Goal: Information Seeking & Learning: Learn about a topic

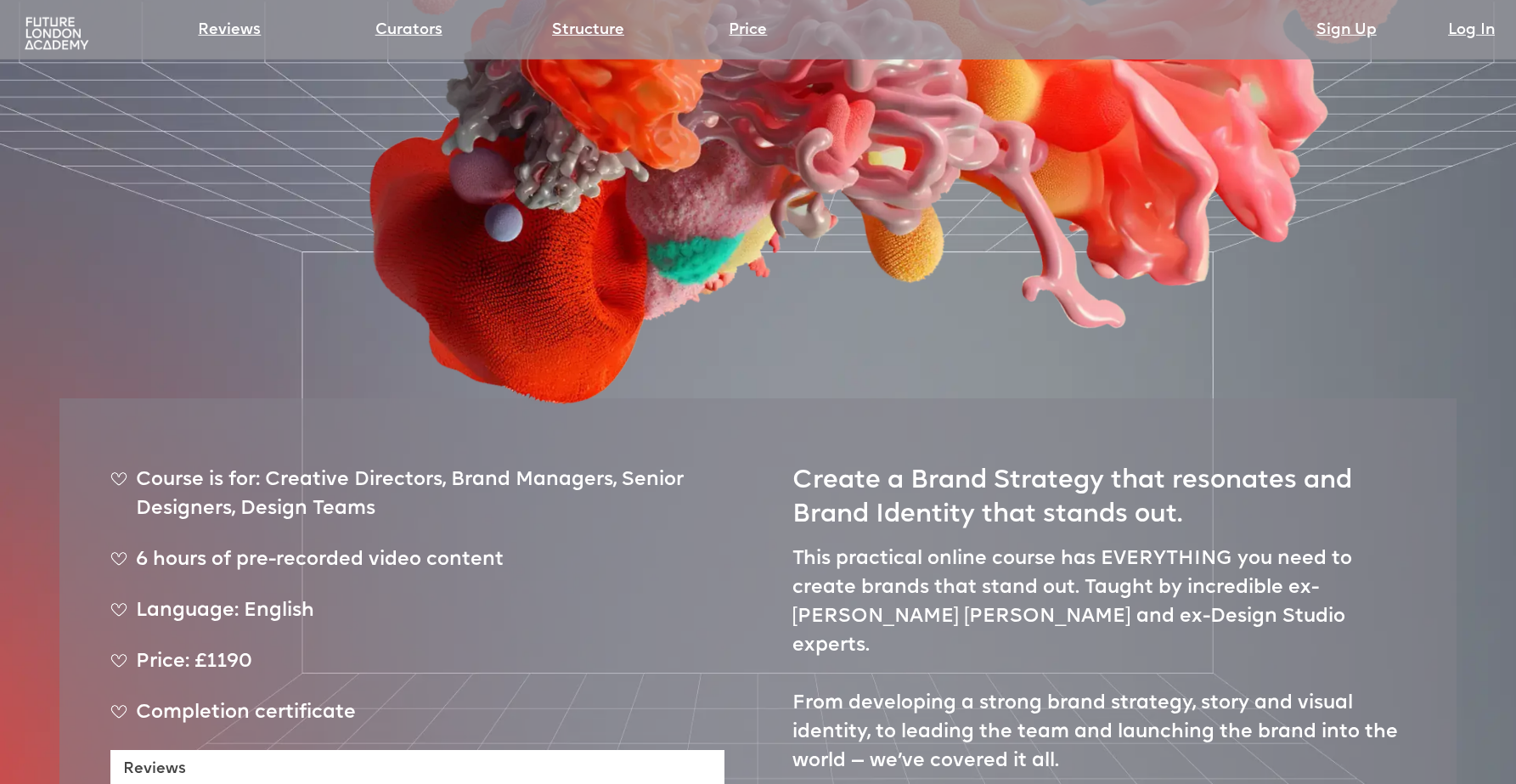
scroll to position [965, 0]
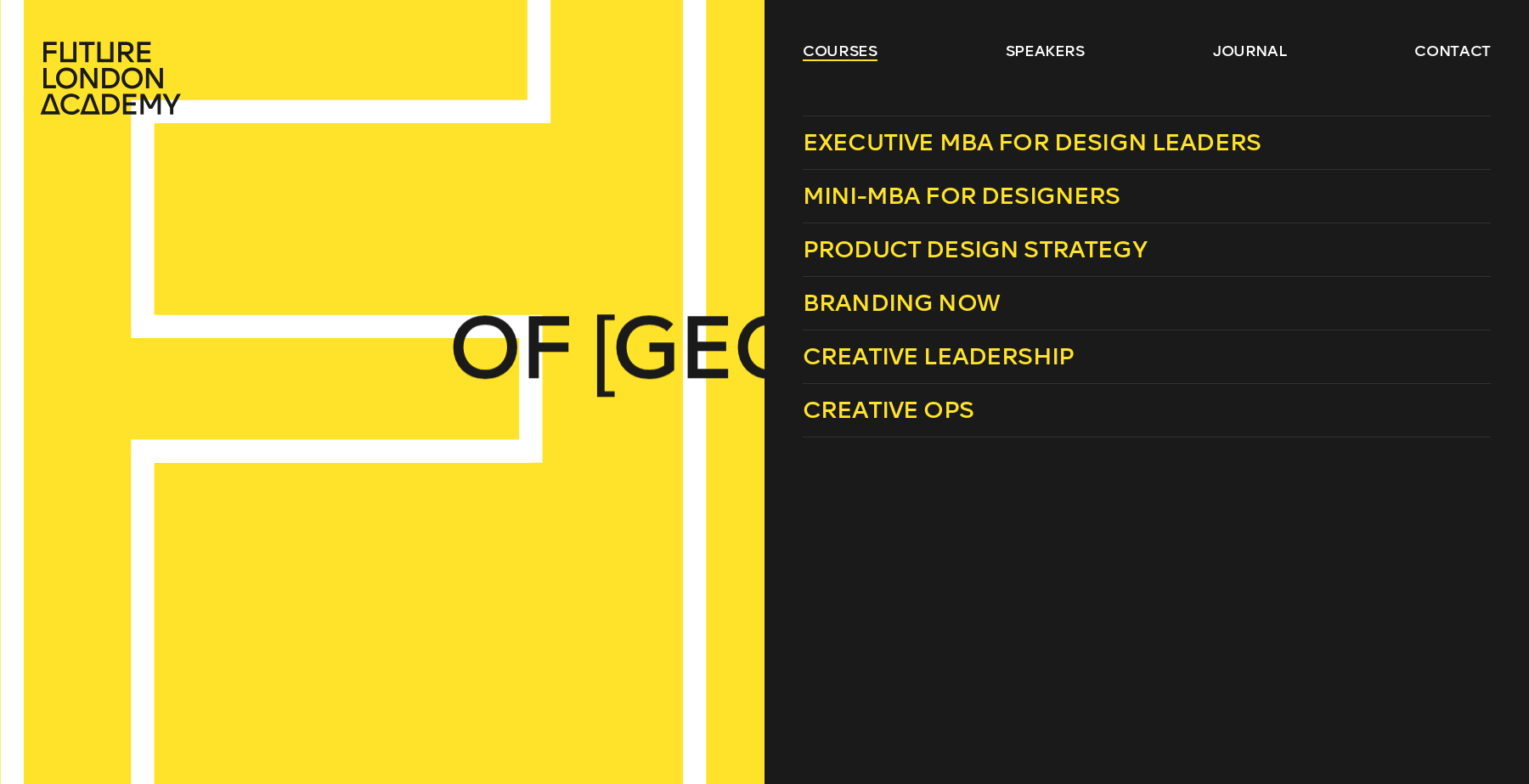
click at [833, 53] on link "courses" at bounding box center [840, 50] width 75 height 20
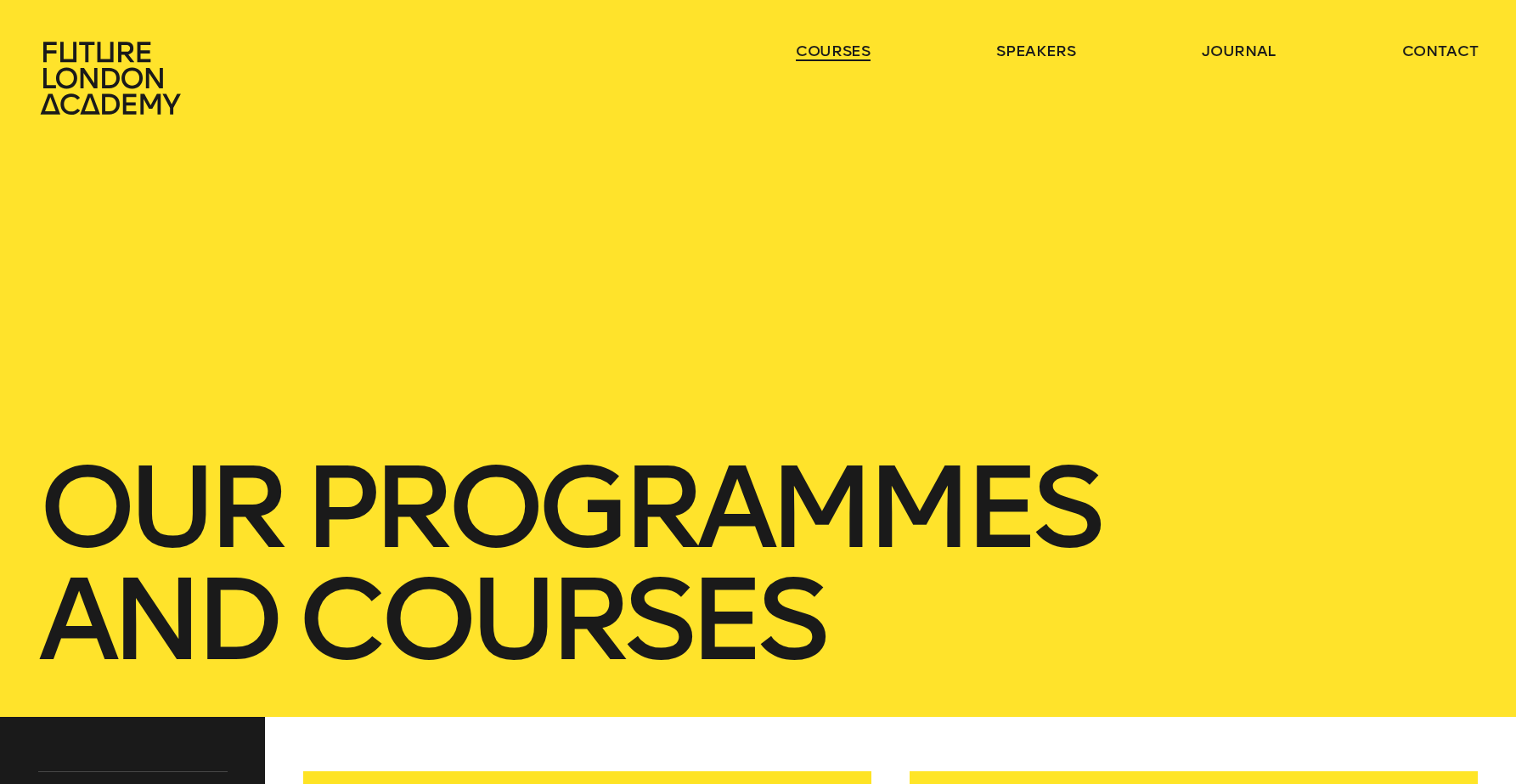
click at [833, 52] on link "courses" at bounding box center [833, 50] width 75 height 20
click at [830, 61] on link "courses" at bounding box center [833, 50] width 75 height 20
click at [920, 175] on div "our Programmes and courses" at bounding box center [758, 358] width 1516 height 716
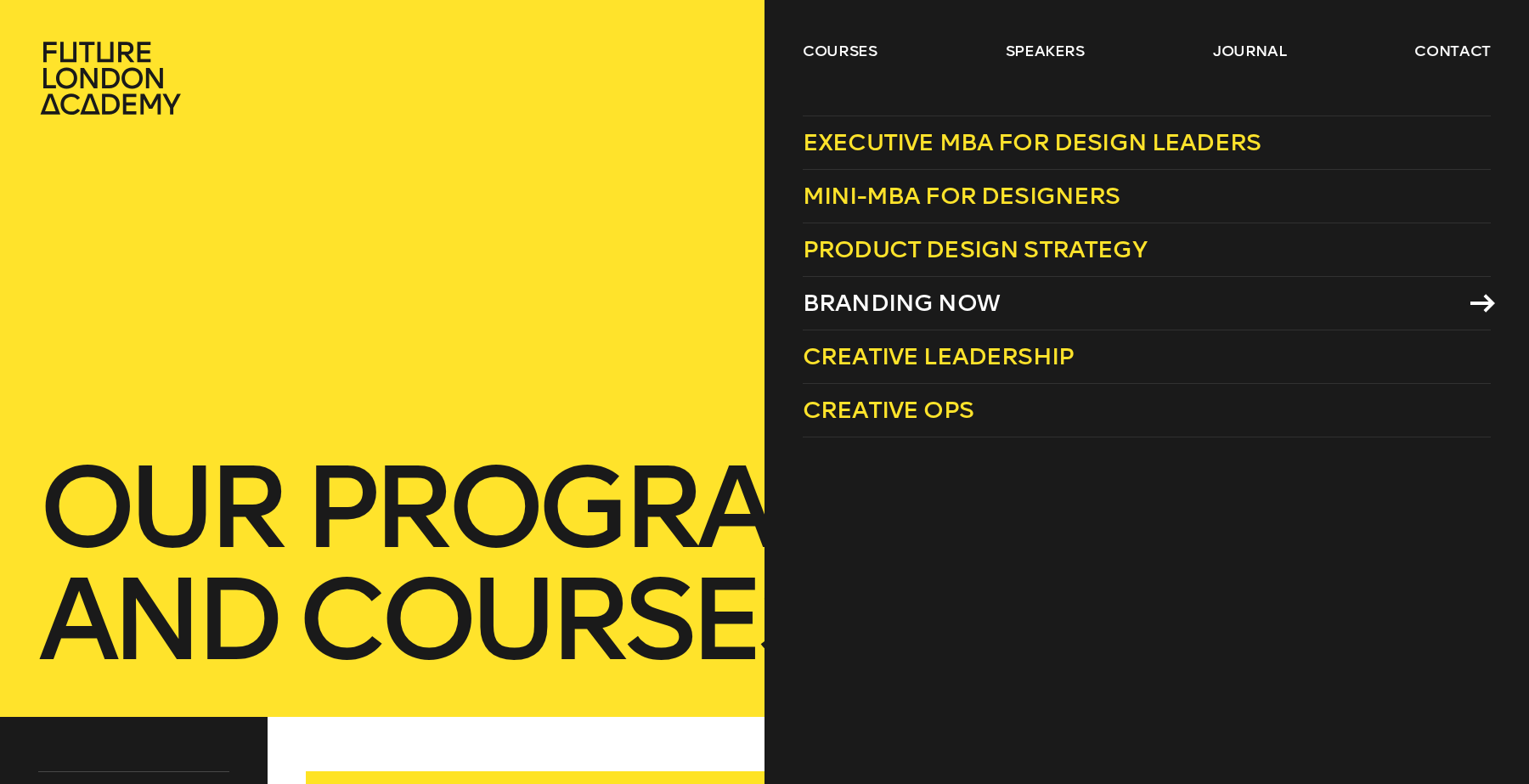
click at [945, 304] on span "Branding Now" at bounding box center [901, 303] width 197 height 28
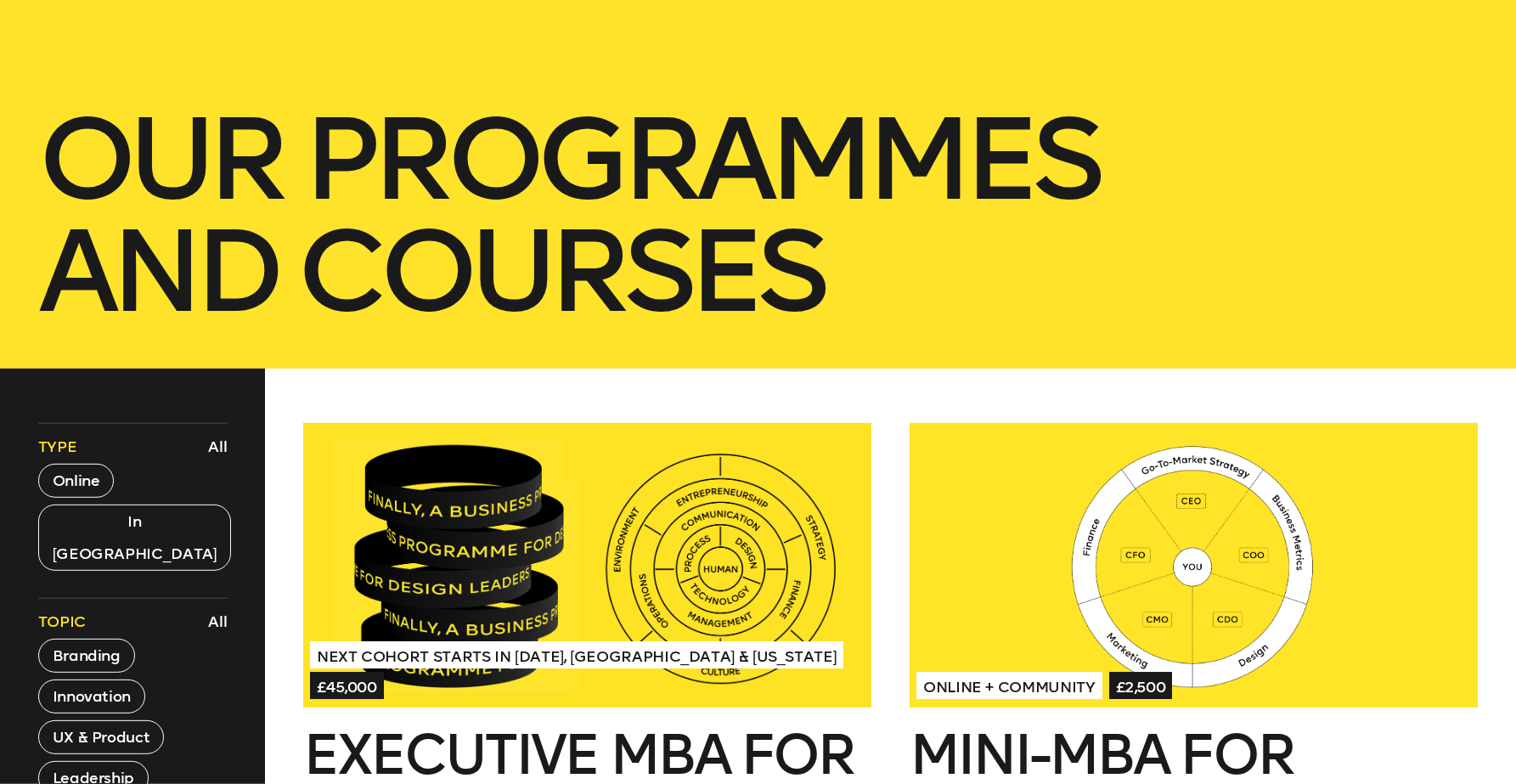
scroll to position [652, 0]
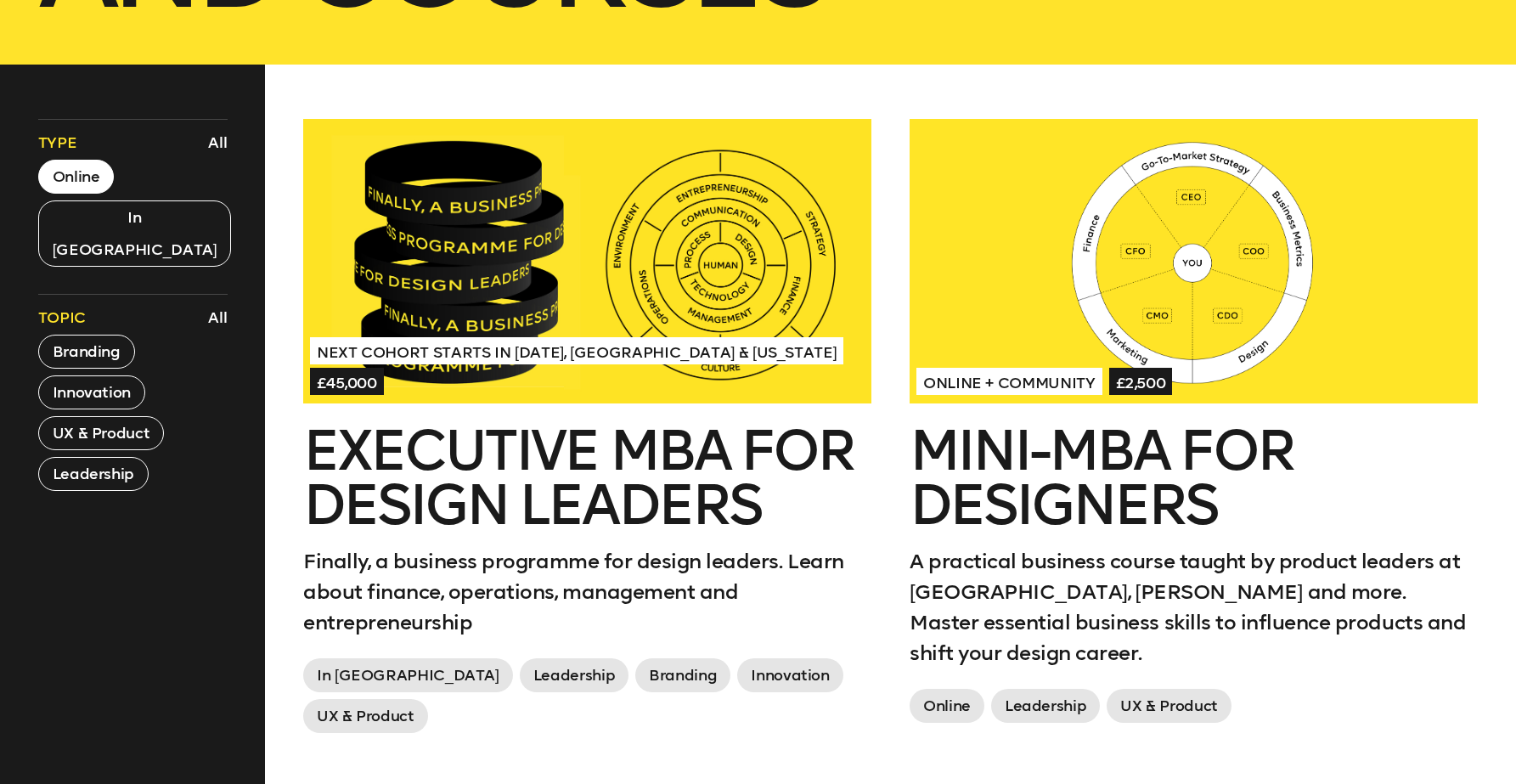
click at [78, 176] on button "Online" at bounding box center [76, 176] width 76 height 34
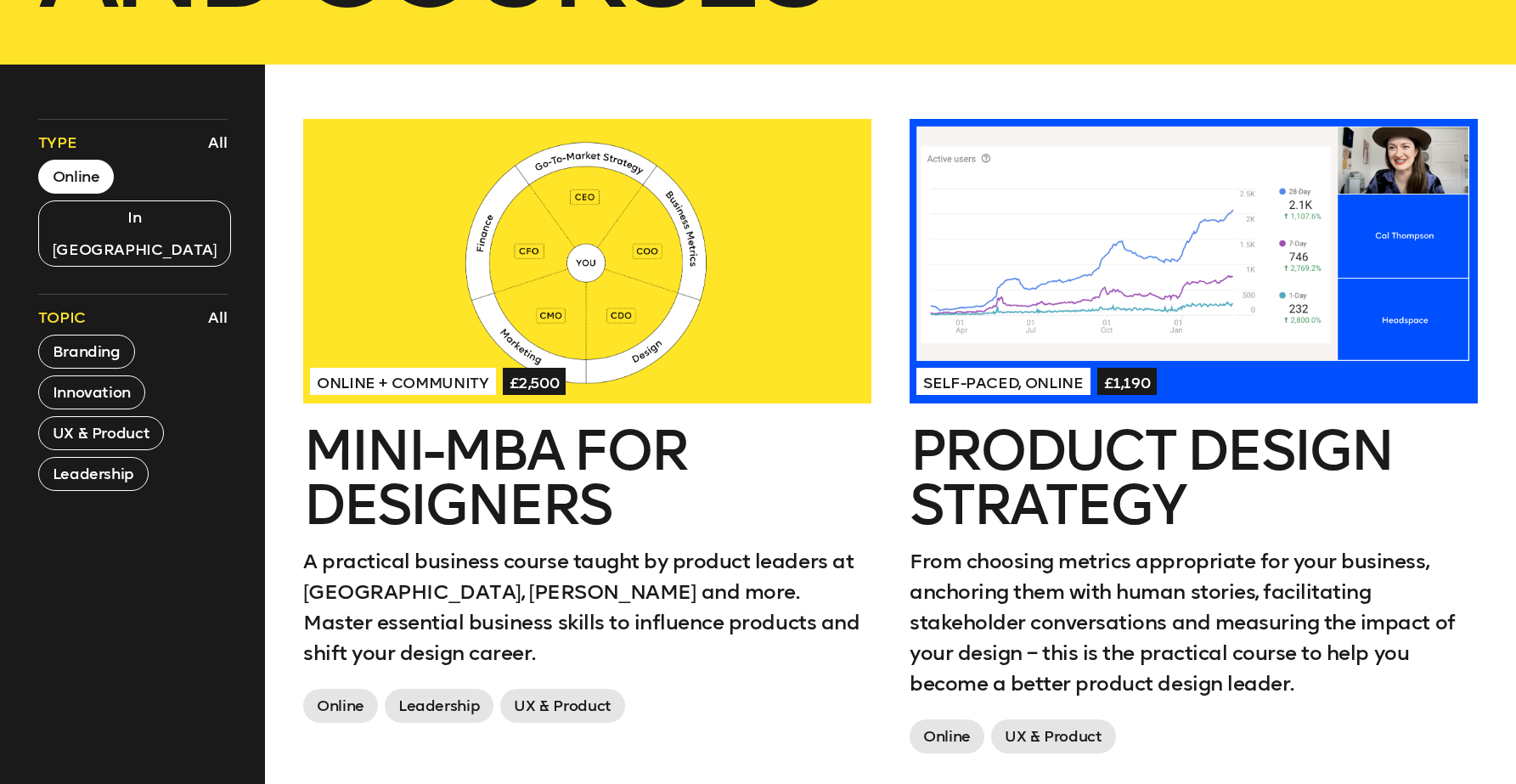
click at [71, 180] on button "Online" at bounding box center [76, 176] width 76 height 34
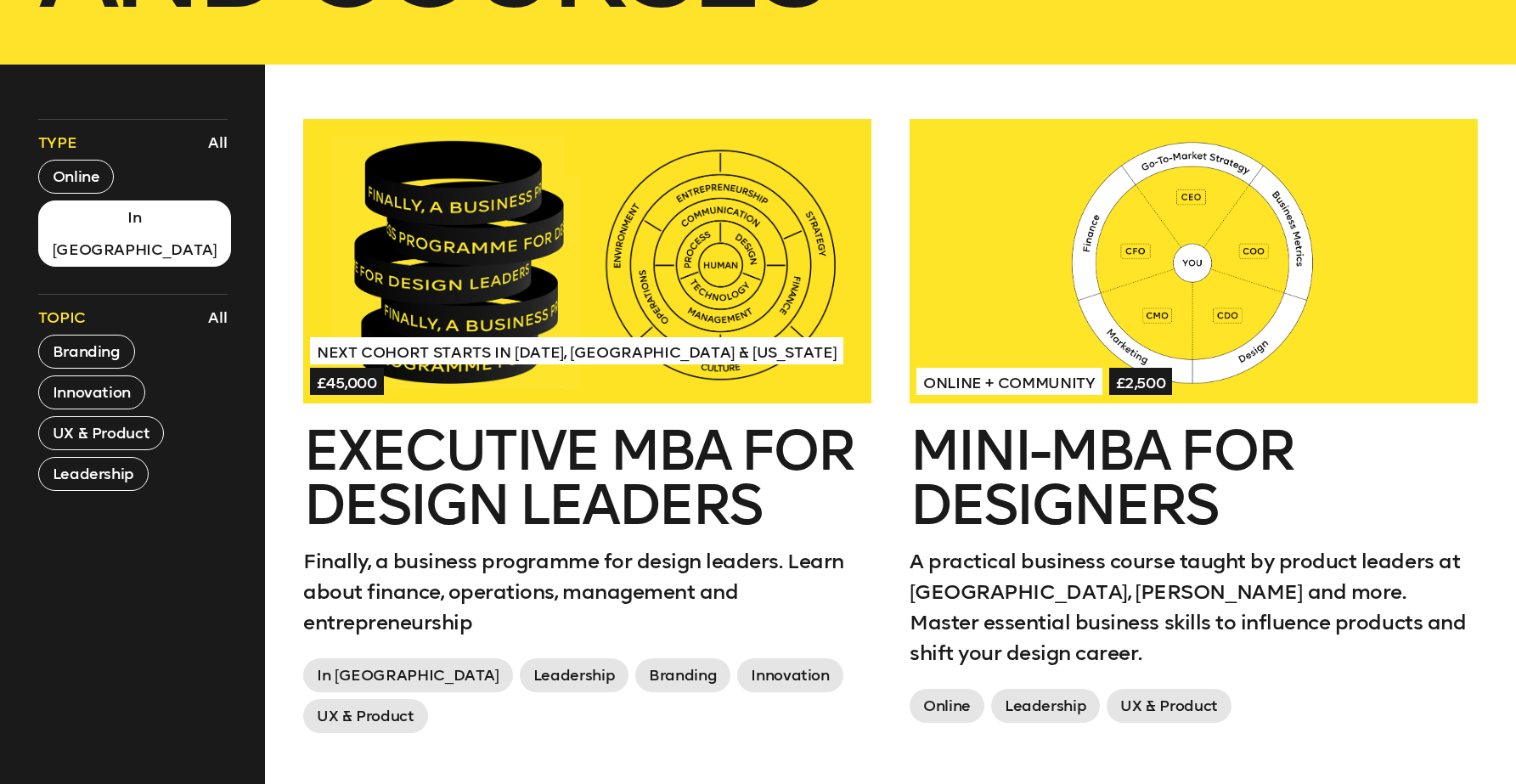
click at [85, 218] on button "In London" at bounding box center [135, 234] width 194 height 67
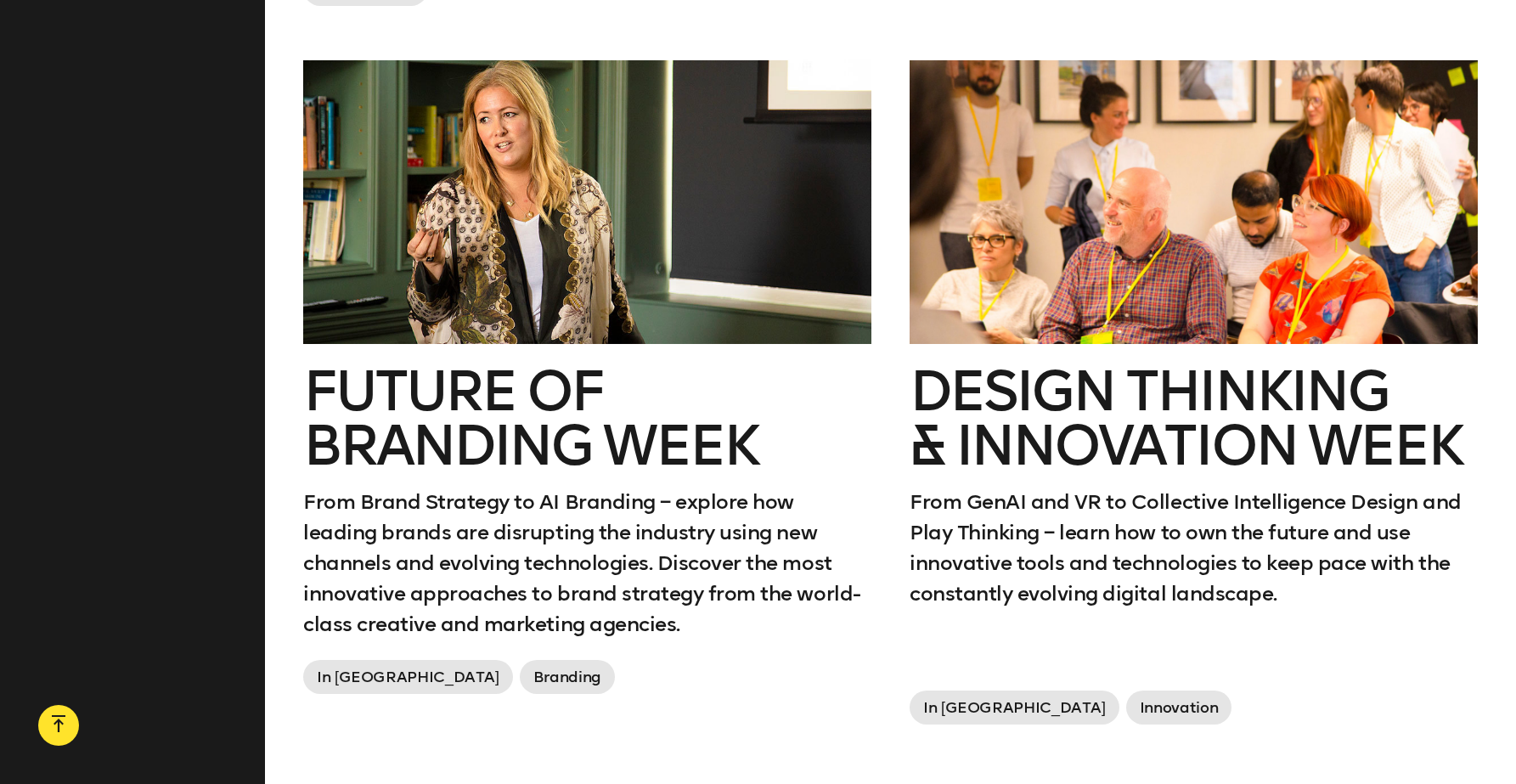
scroll to position [1386, 0]
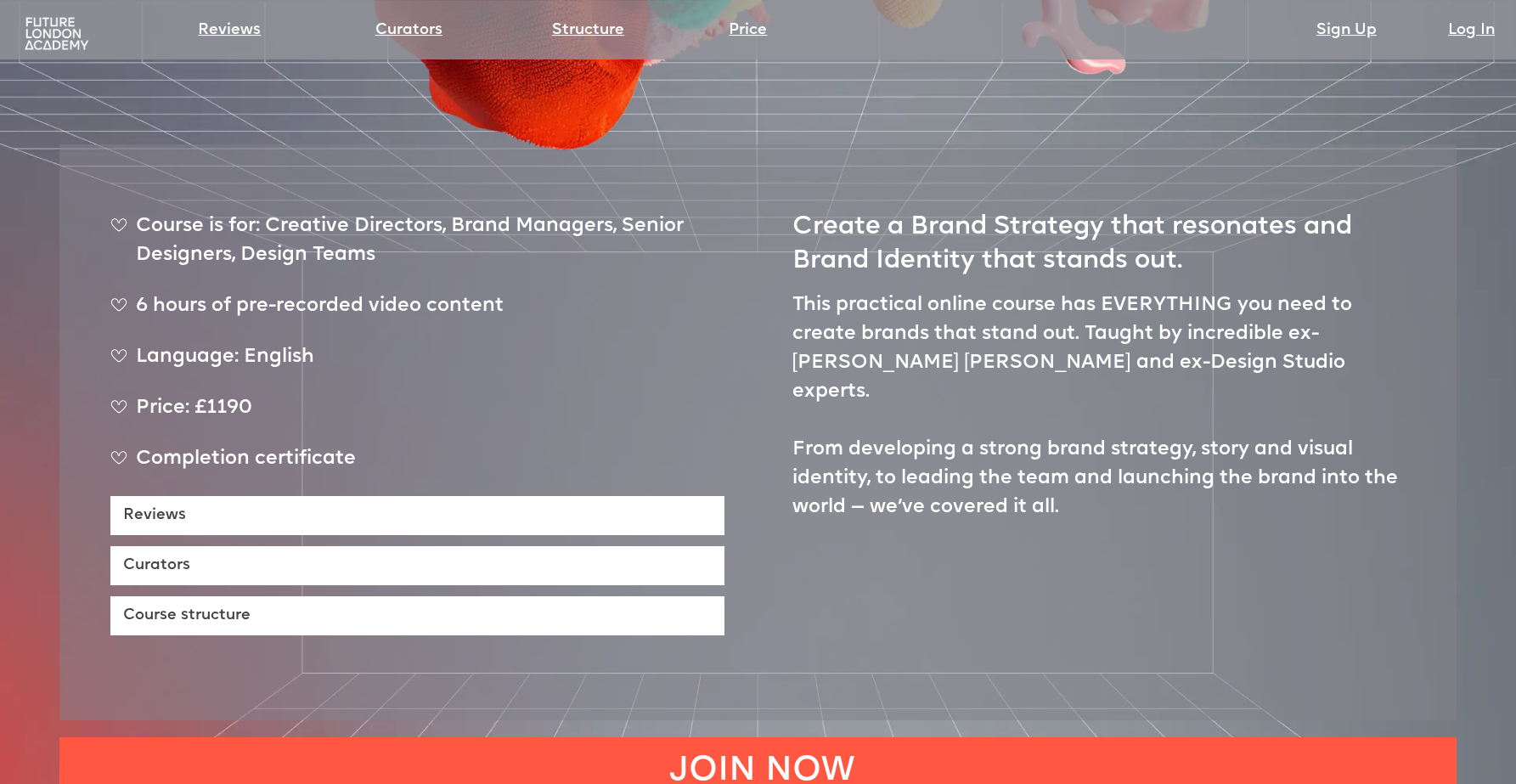
scroll to position [774, 0]
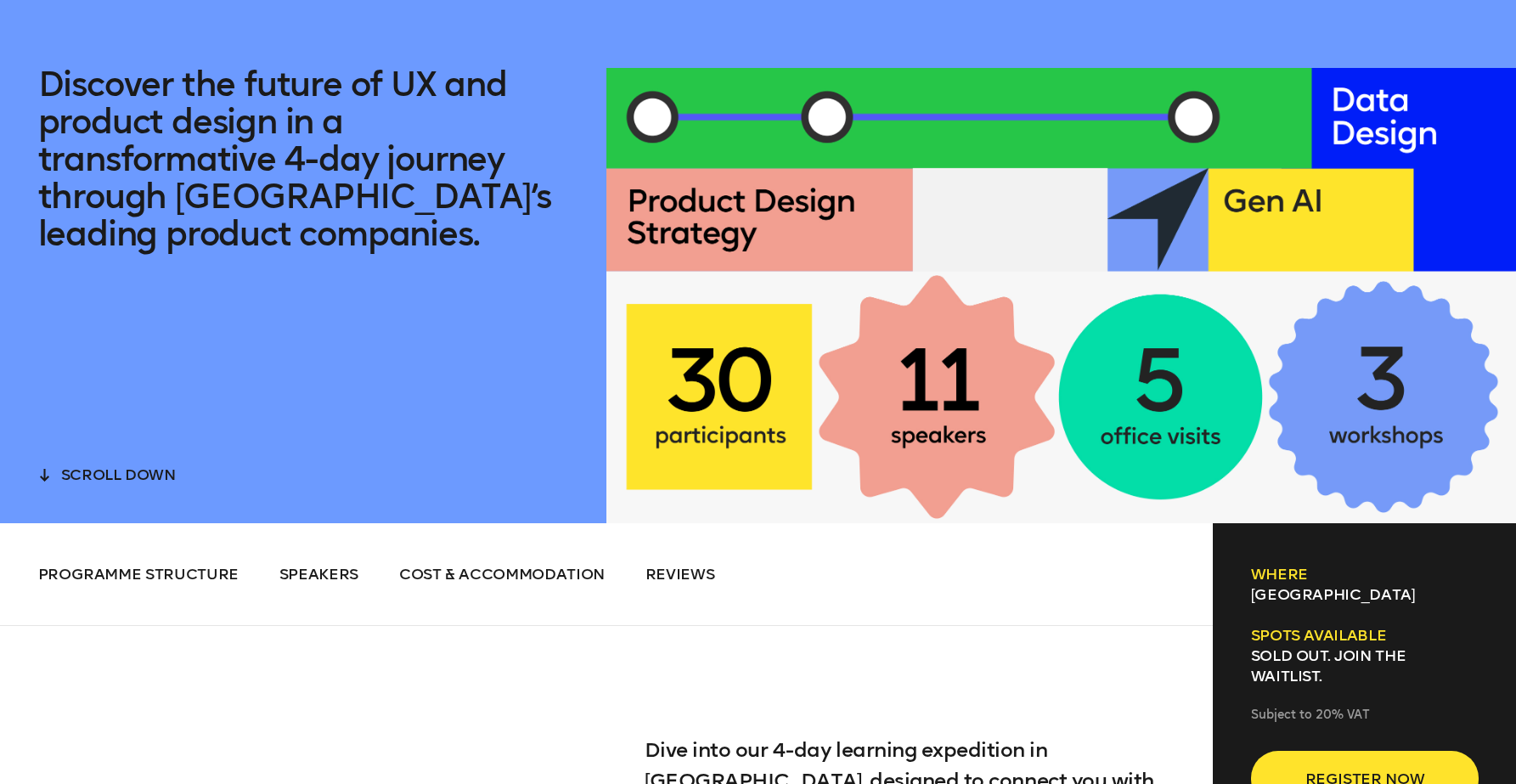
scroll to position [584, 0]
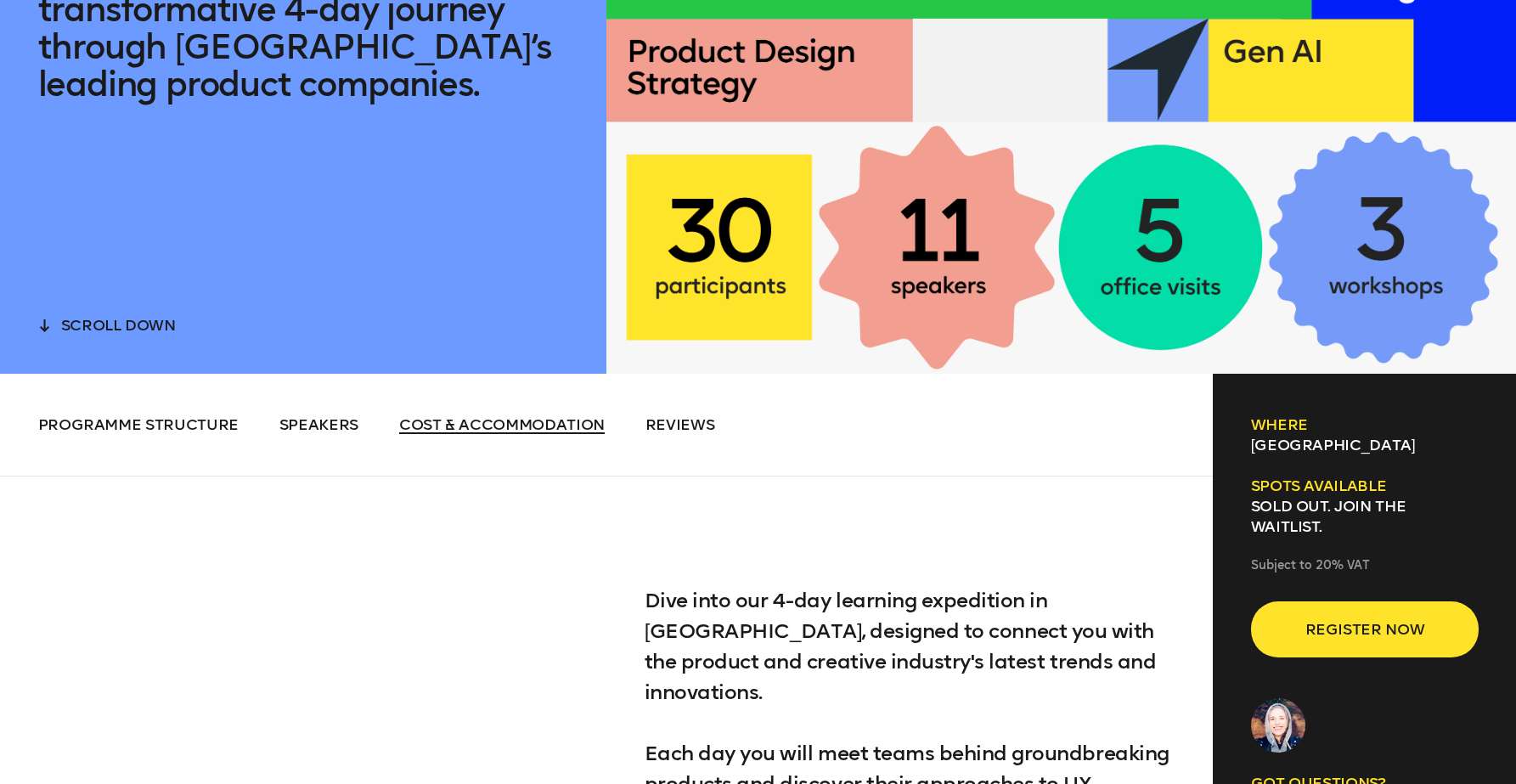
click at [522, 433] on span "Cost & Accommodation" at bounding box center [502, 424] width 205 height 18
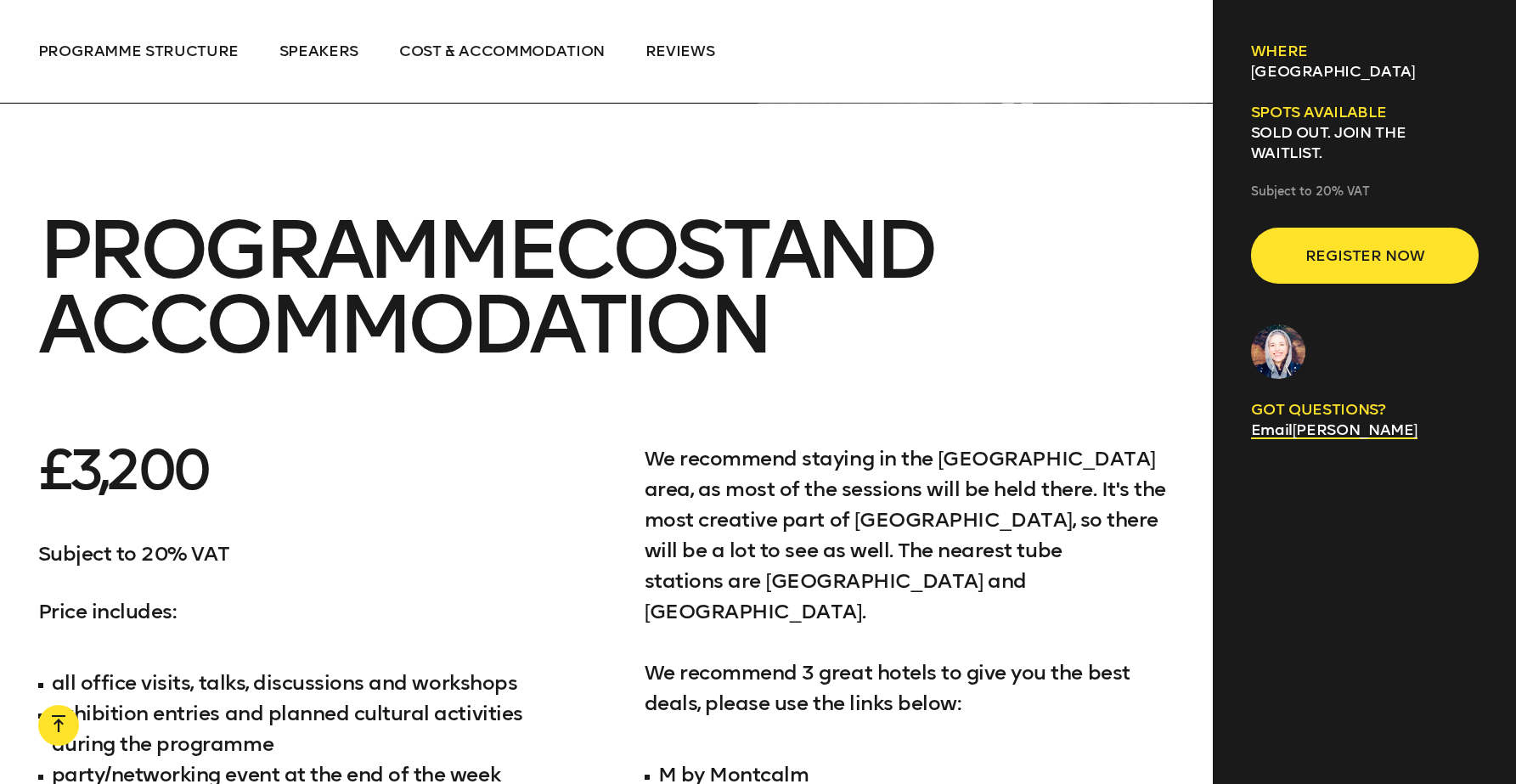
scroll to position [8791, 0]
